Goal: Transaction & Acquisition: Subscribe to service/newsletter

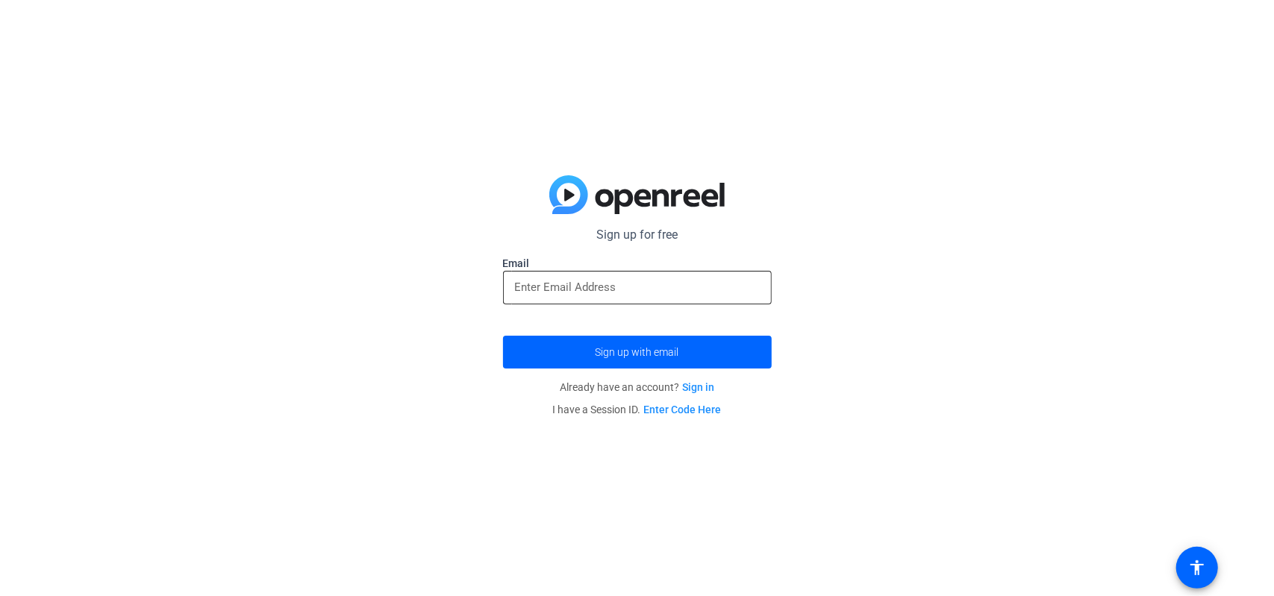
click at [603, 285] on input "email" at bounding box center [637, 287] width 245 height 18
click at [654, 291] on input "email" at bounding box center [637, 287] width 245 height 18
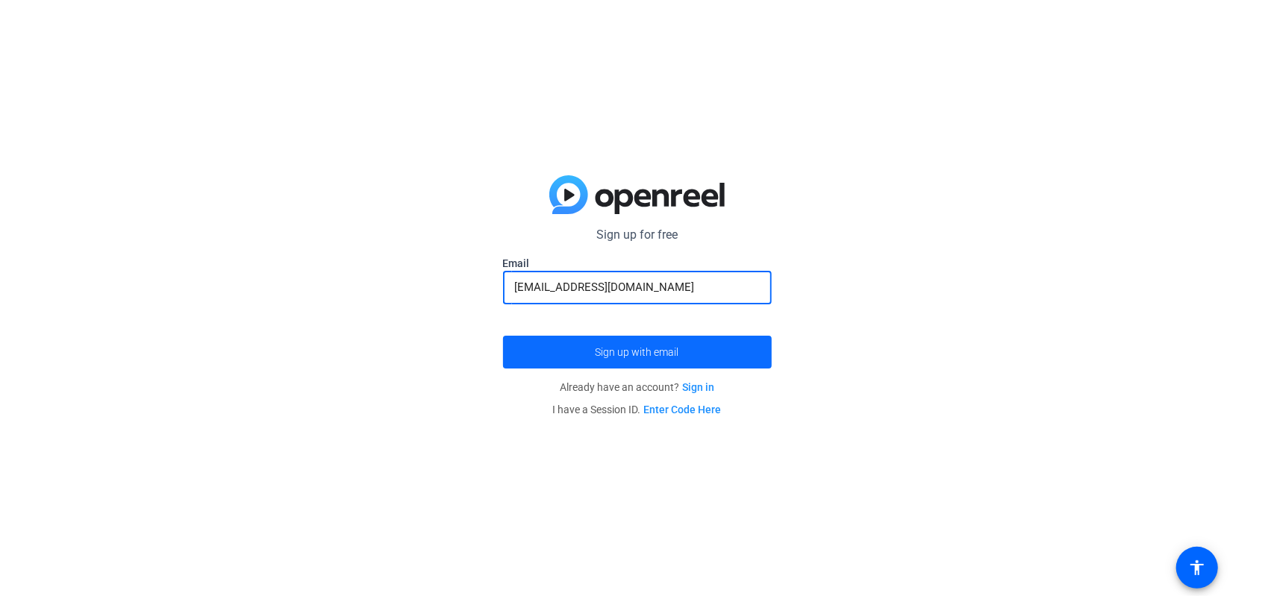
type input "[EMAIL_ADDRESS][DOMAIN_NAME]"
click at [706, 351] on span "submit" at bounding box center [637, 352] width 269 height 36
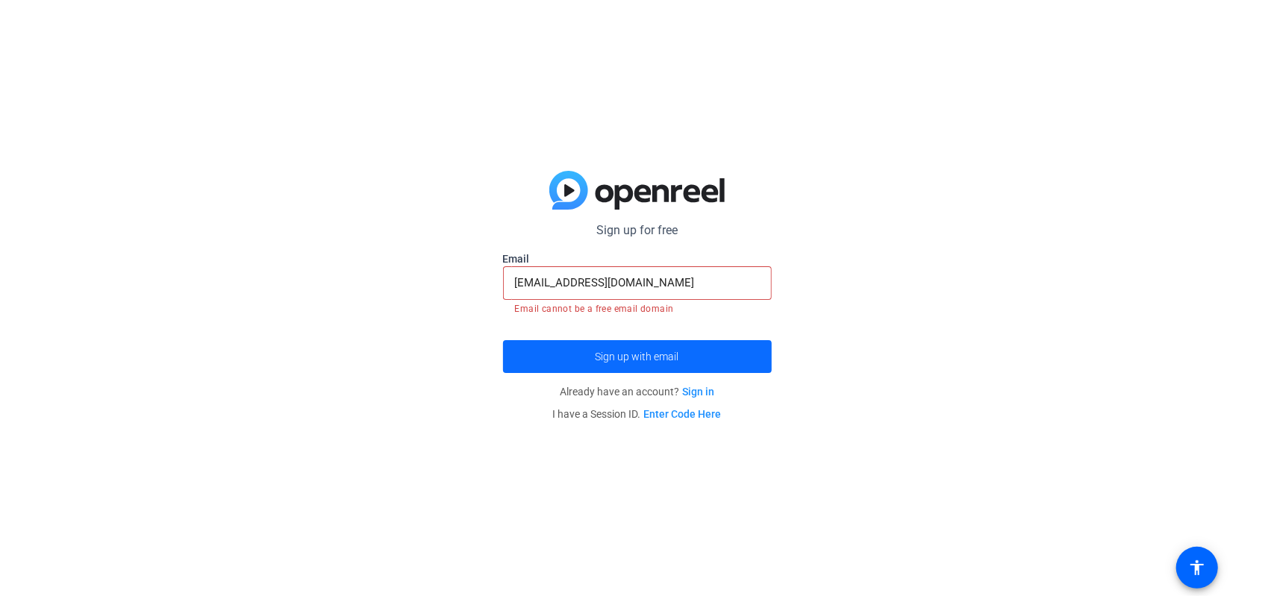
click at [719, 352] on span "submit" at bounding box center [637, 357] width 269 height 36
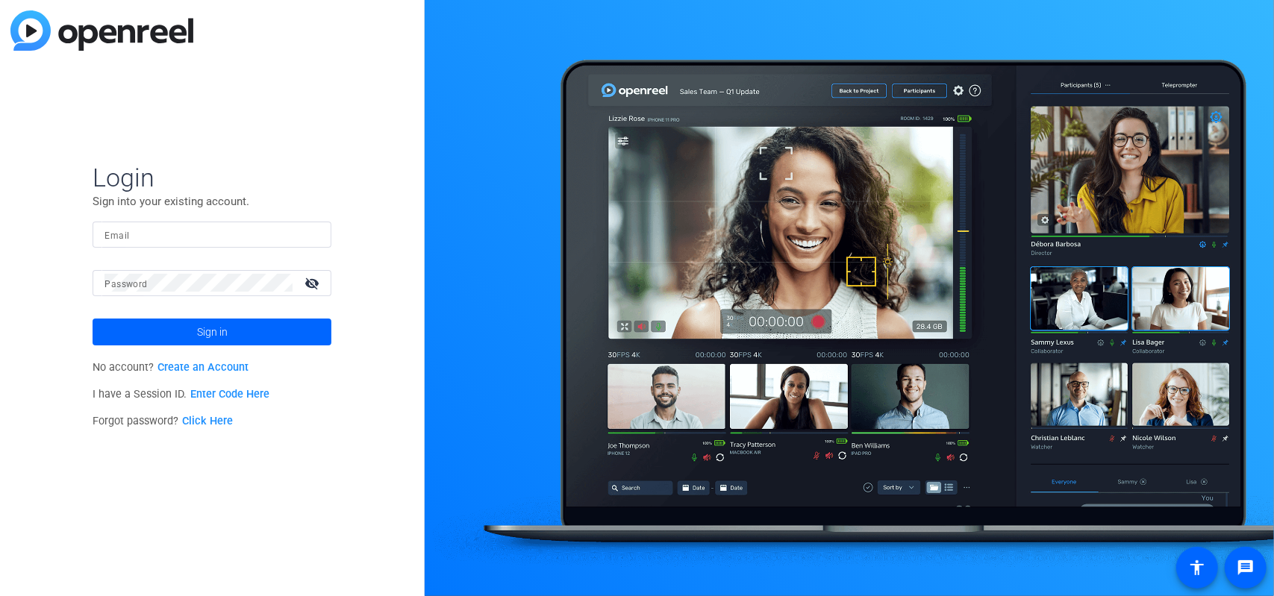
click at [228, 368] on link "Create an Account" at bounding box center [202, 367] width 91 height 13
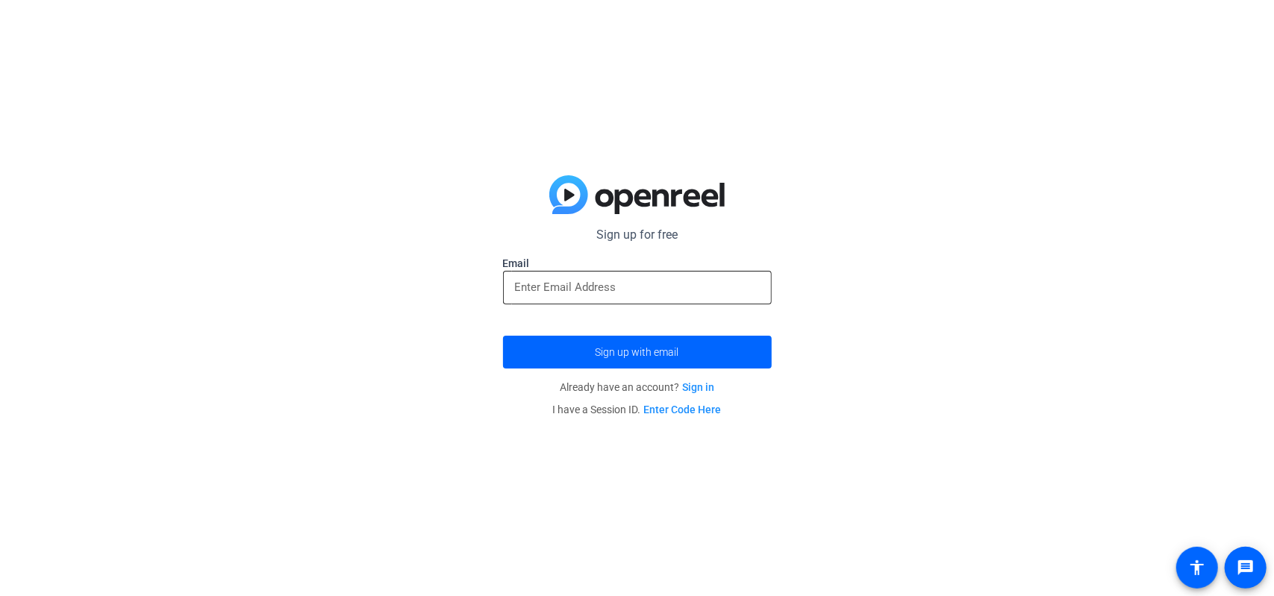
click at [628, 275] on div at bounding box center [637, 288] width 245 height 34
click at [631, 284] on input "email" at bounding box center [637, 287] width 245 height 18
type input "[EMAIL_ADDRESS][DOMAIN_NAME]"
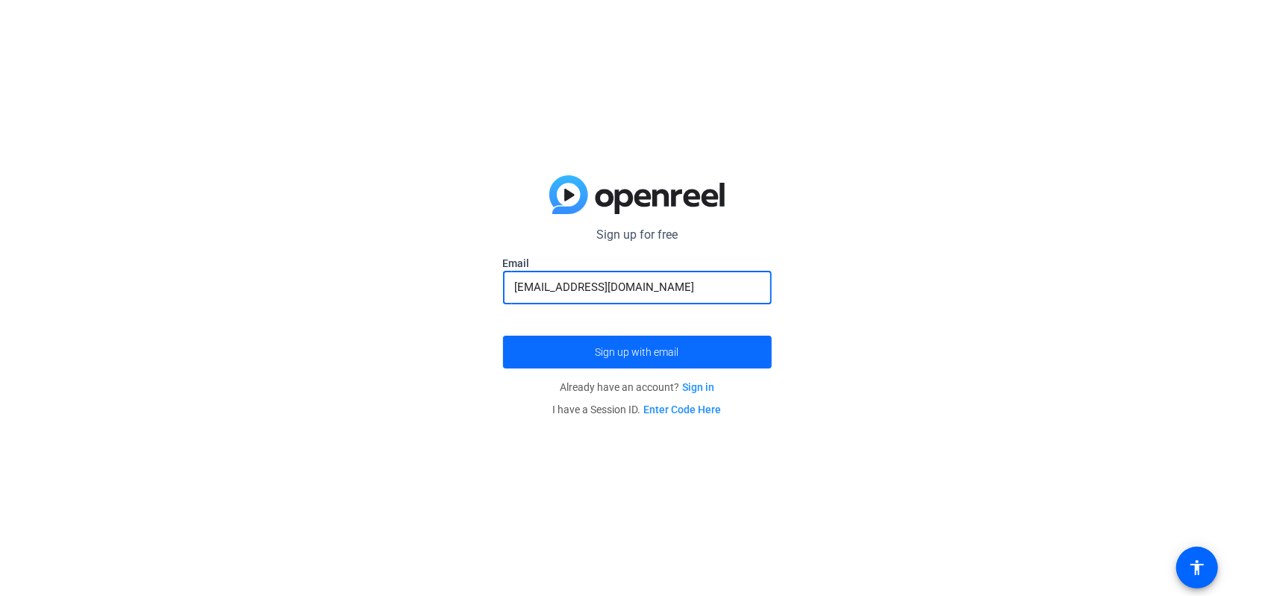
click at [728, 354] on span "submit" at bounding box center [637, 352] width 269 height 36
